Goal: Navigation & Orientation: Go to known website

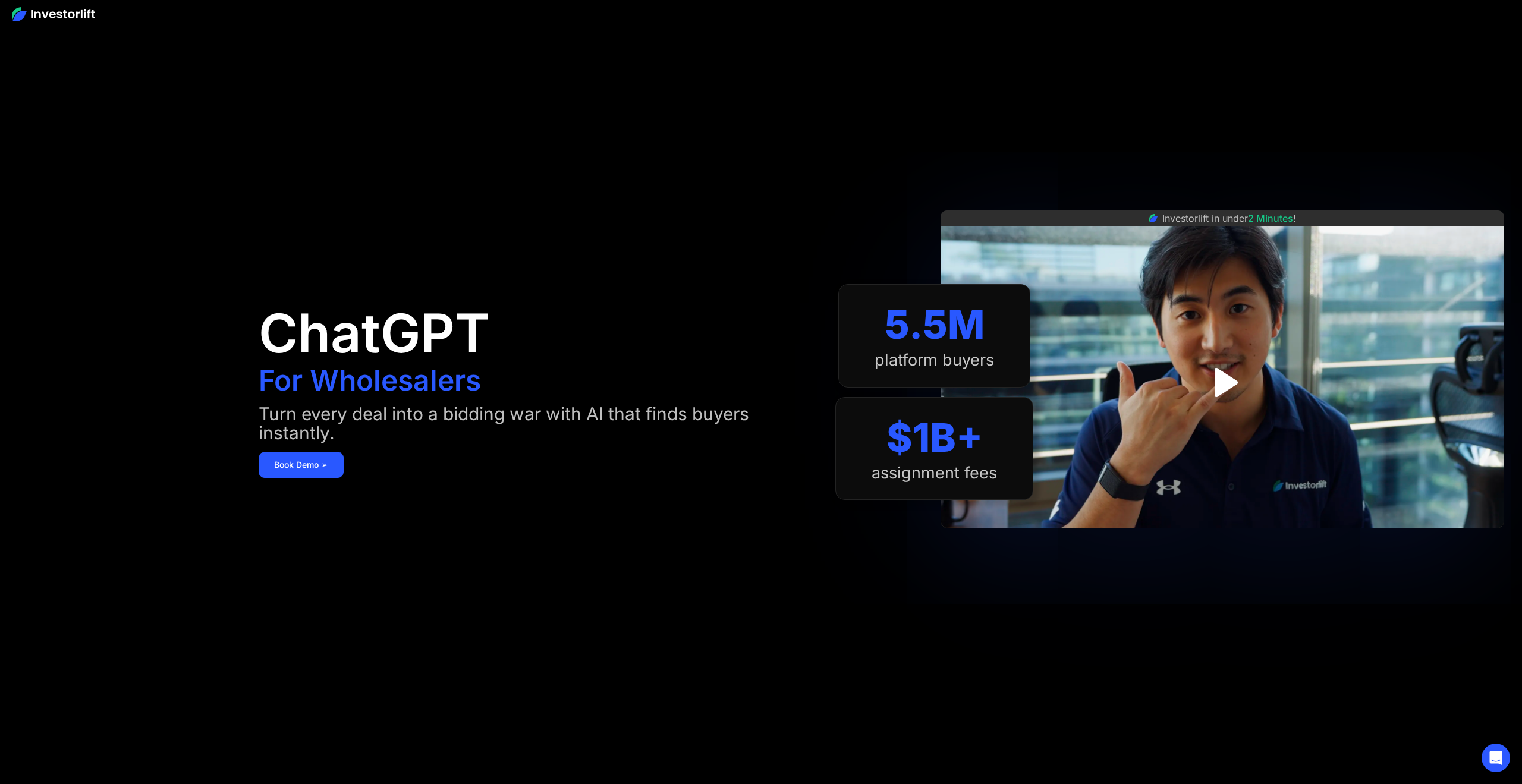
click at [68, 13] on img at bounding box center [54, 14] width 83 height 14
